Goal: Information Seeking & Learning: Learn about a topic

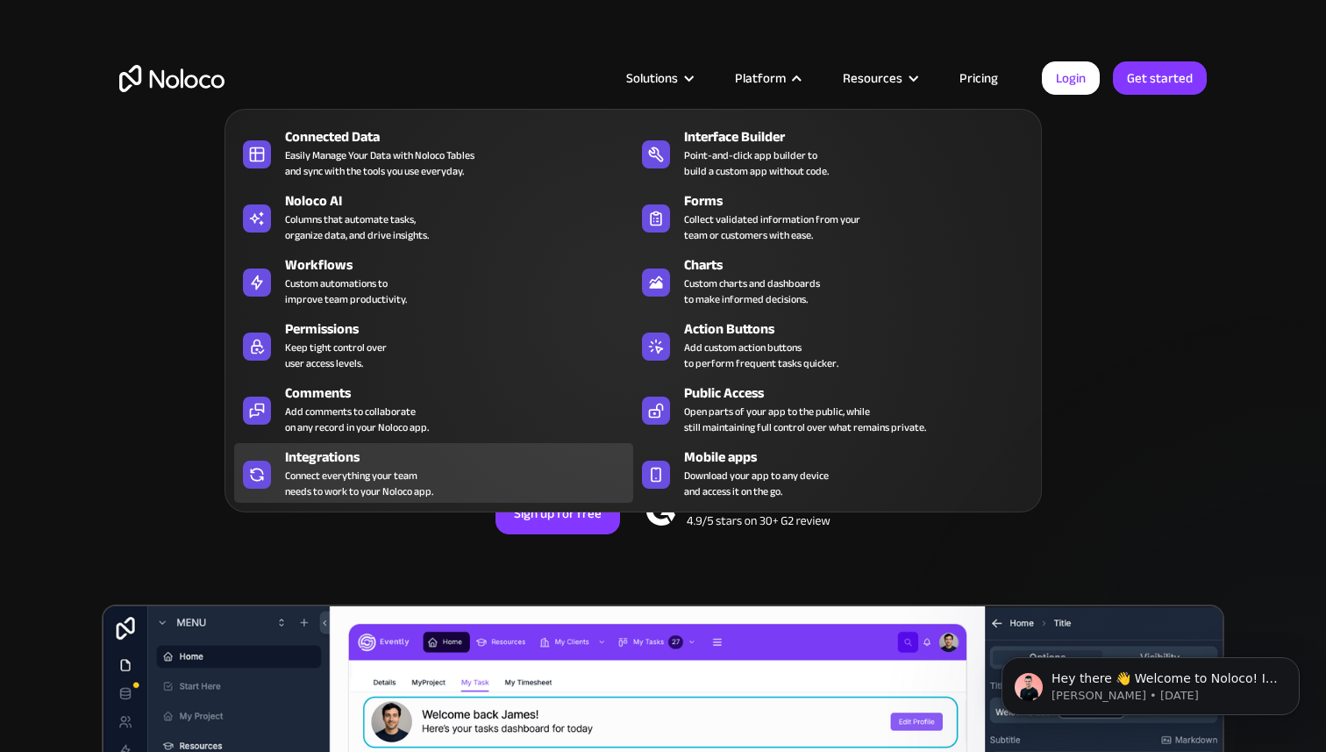
click at [333, 458] on div "Integrations" at bounding box center [463, 456] width 356 height 21
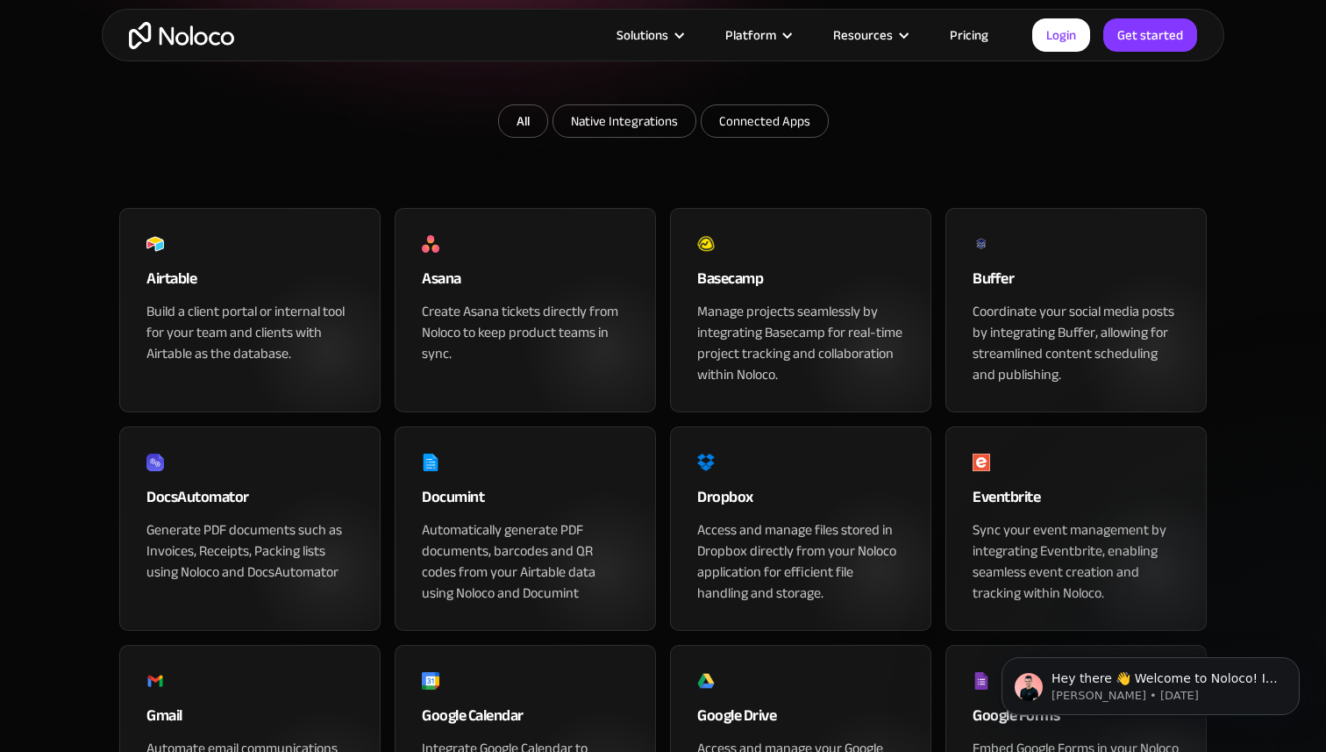
scroll to position [339, 0]
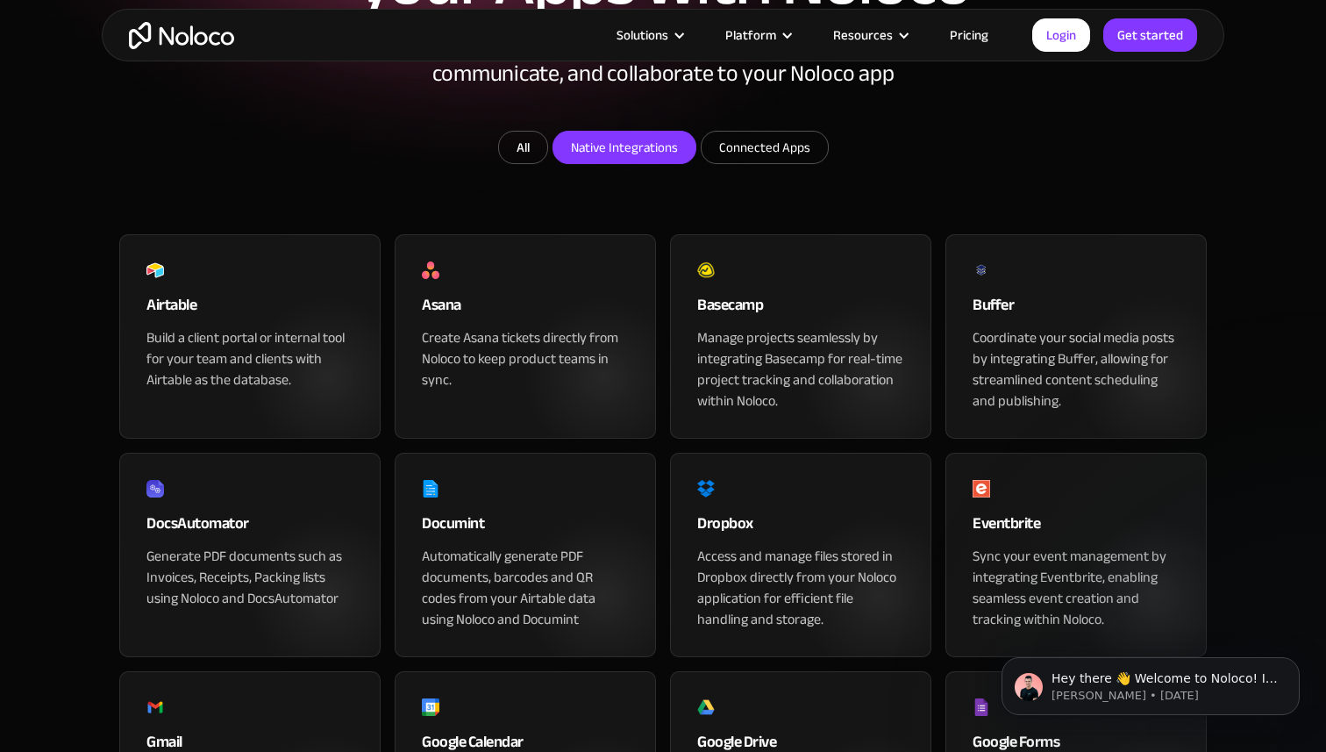
click at [635, 163] on input "Native Integrations" at bounding box center [624, 148] width 142 height 32
checkbox input "true"
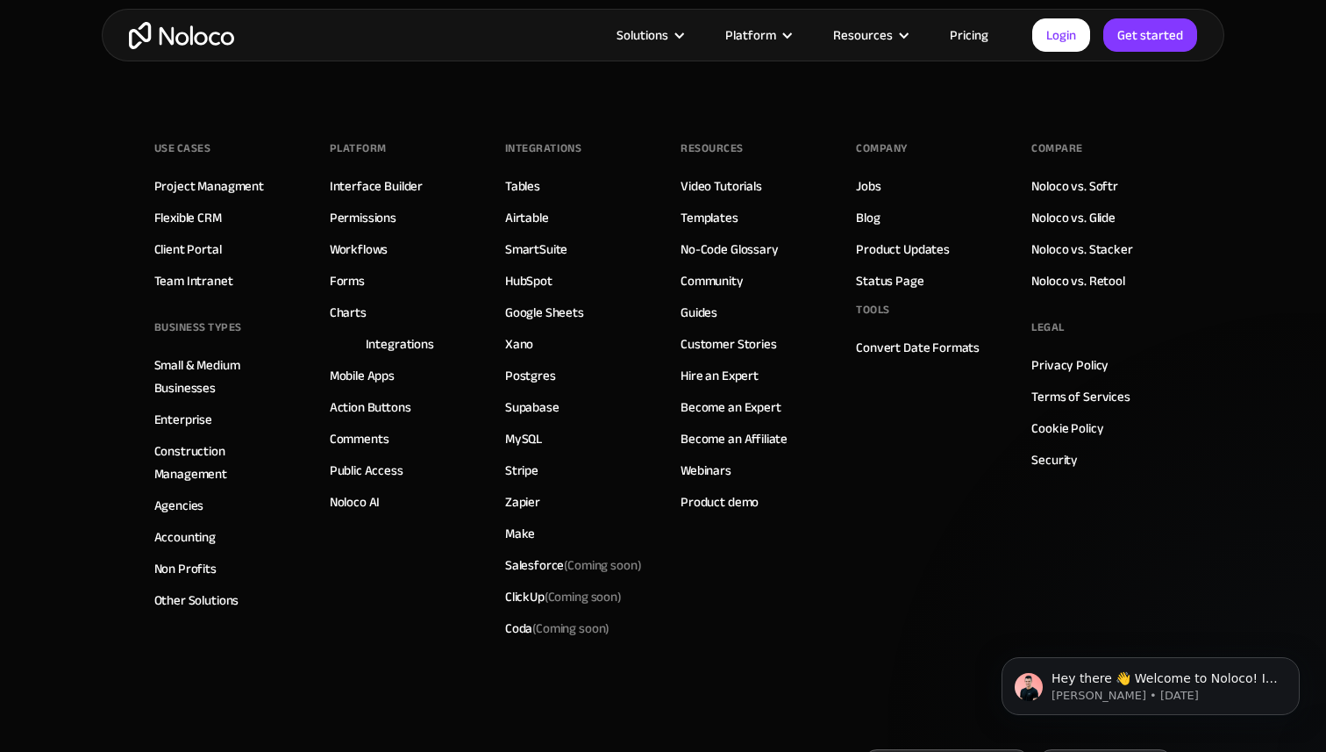
scroll to position [1982, 0]
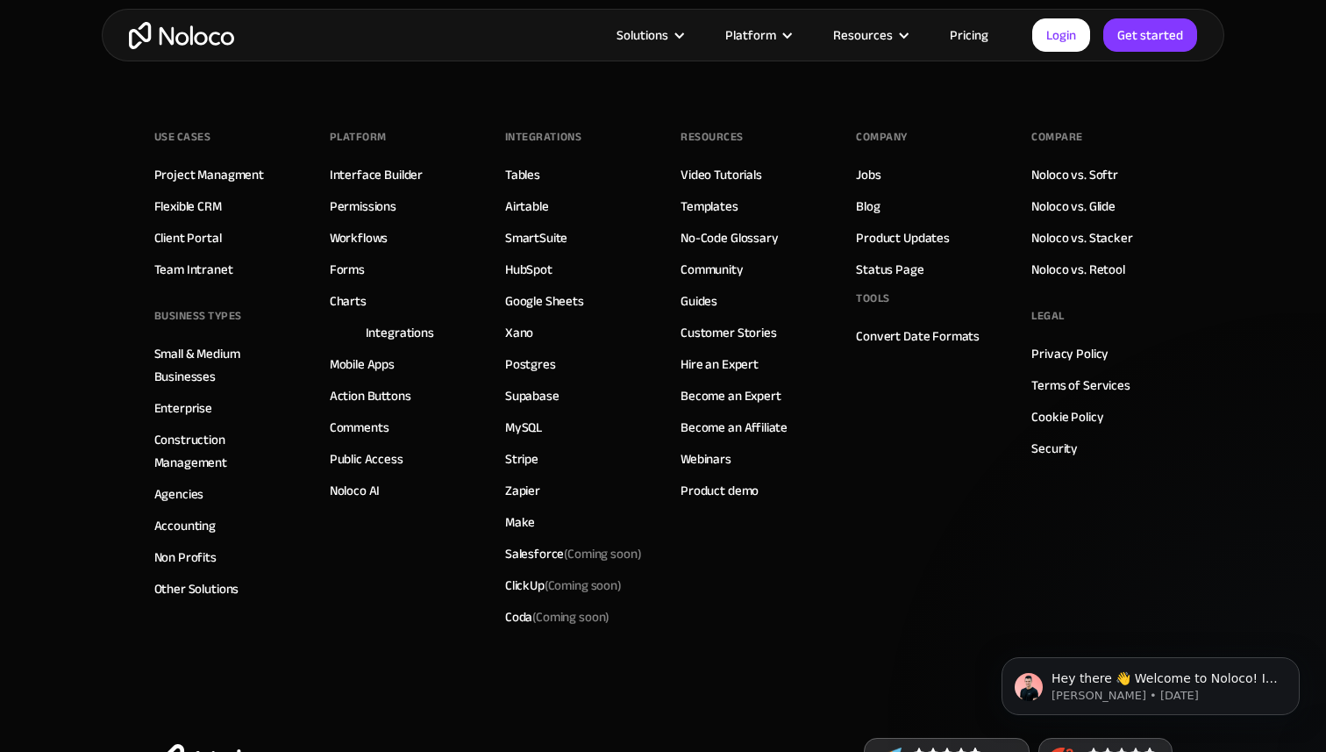
click at [975, 29] on link "Pricing" at bounding box center [969, 35] width 82 height 23
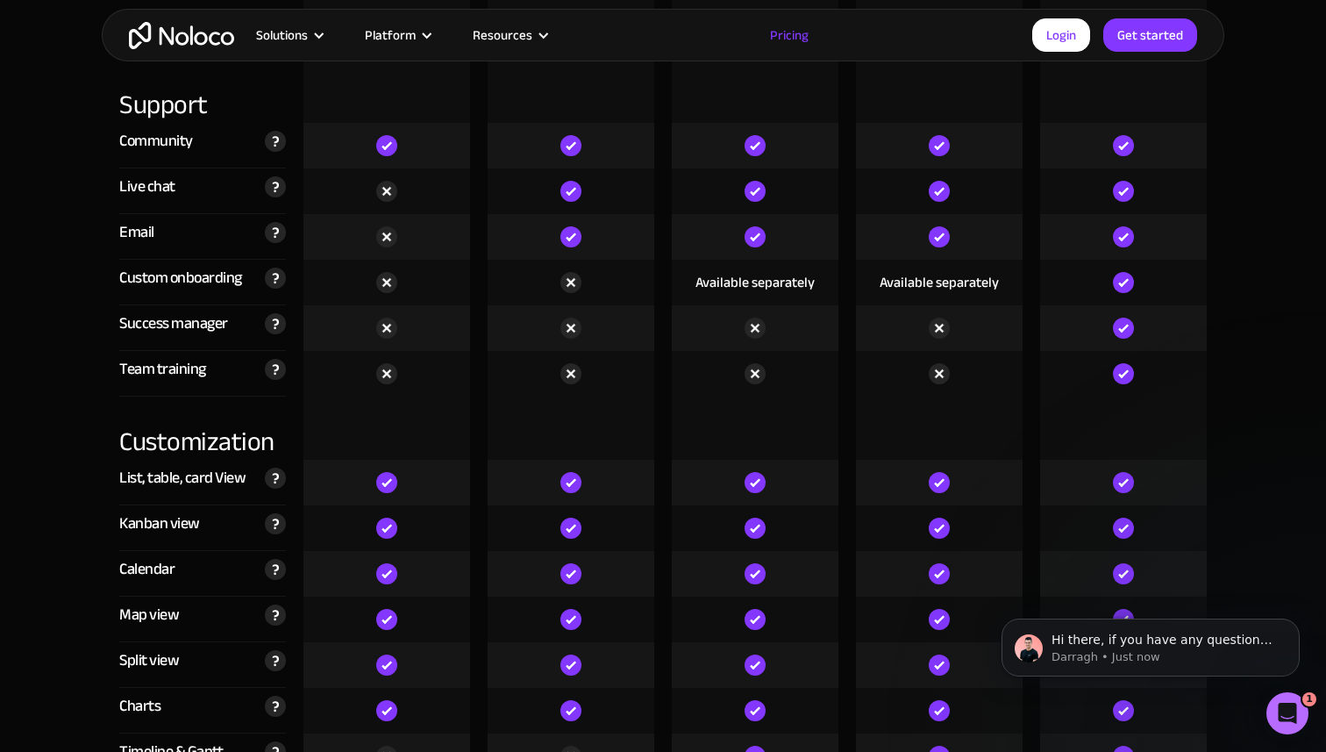
scroll to position [4425, 0]
